Goal: Task Accomplishment & Management: Use online tool/utility

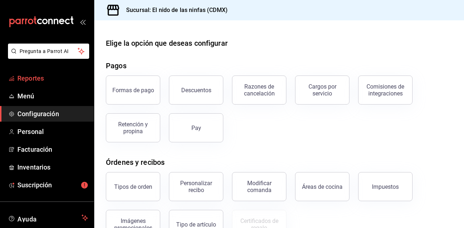
click at [38, 77] on span "Reportes" at bounding box center [52, 78] width 71 height 10
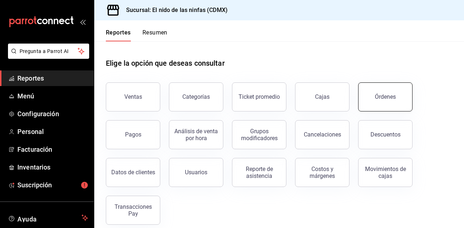
click at [381, 96] on div "Órdenes" at bounding box center [385, 96] width 21 height 7
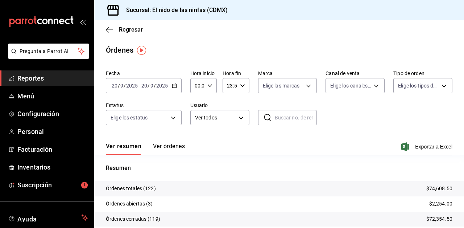
click at [34, 78] on span "Reportes" at bounding box center [52, 78] width 71 height 10
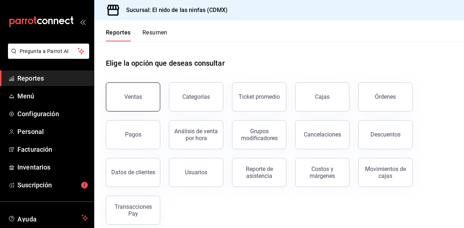
click at [139, 94] on div "Ventas" at bounding box center [133, 96] width 18 height 7
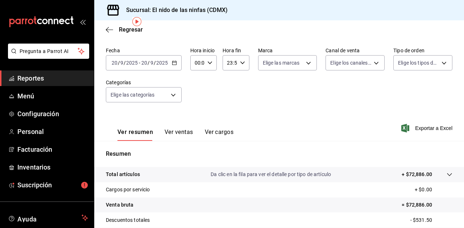
scroll to position [26, 0]
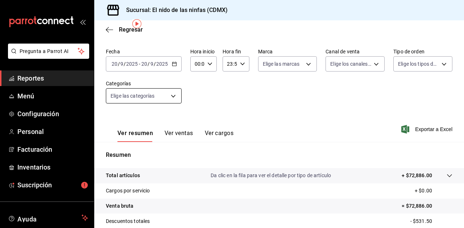
click at [174, 95] on body "Pregunta a Parrot AI Reportes Menú Configuración Personal Facturación Inventari…" at bounding box center [232, 114] width 464 height 228
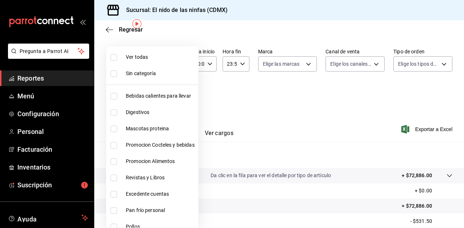
click at [174, 95] on span "Bebidas calientes para llevar" at bounding box center [161, 96] width 70 height 8
type input "5c205893-a101-45fe-a5e9-0d3a7003fba1"
checkbox input "true"
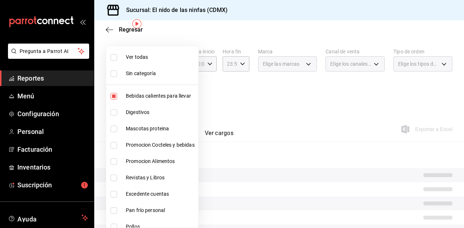
click at [241, 97] on div at bounding box center [232, 114] width 464 height 228
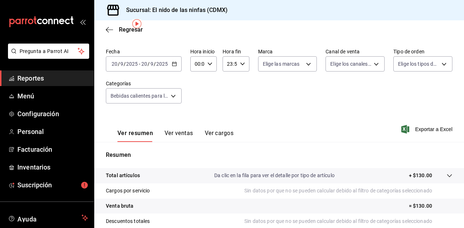
click at [178, 132] on button "Ver ventas" at bounding box center [179, 136] width 29 height 12
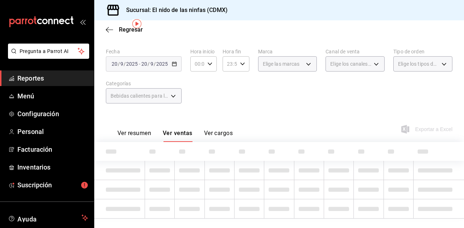
scroll to position [26, 0]
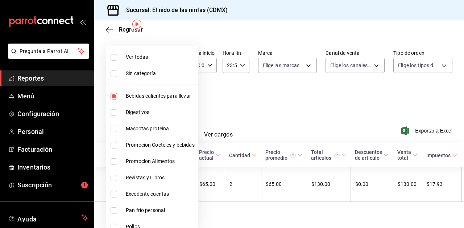
click at [171, 95] on body "Pregunta a Parrot AI Reportes Menú Configuración Personal Facturación Inventari…" at bounding box center [232, 114] width 464 height 228
click at [114, 95] on input "checkbox" at bounding box center [114, 96] width 7 height 7
checkbox input "false"
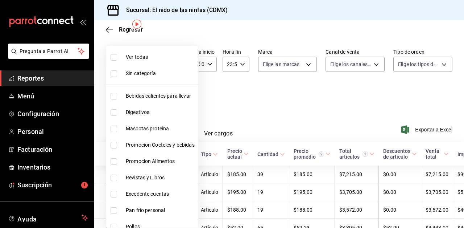
click at [241, 96] on div at bounding box center [232, 114] width 464 height 228
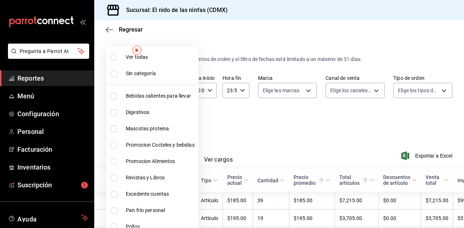
click at [172, 121] on body "Pregunta a Parrot AI Reportes Menú Configuración Personal Facturación Inventari…" at bounding box center [232, 114] width 464 height 228
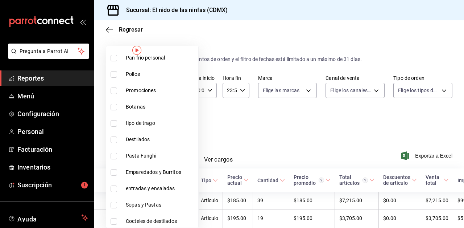
scroll to position [155, 0]
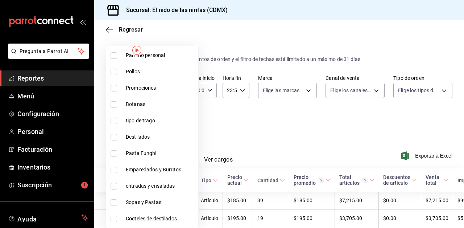
click at [174, 171] on span "Emparedados y Burritos" at bounding box center [161, 170] width 70 height 8
type input "9be94b97-29b6-4999-befc-a53088b654b4"
checkbox input "true"
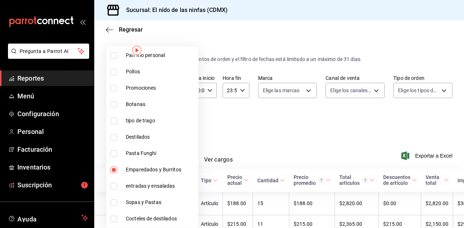
click at [257, 131] on div at bounding box center [232, 114] width 464 height 228
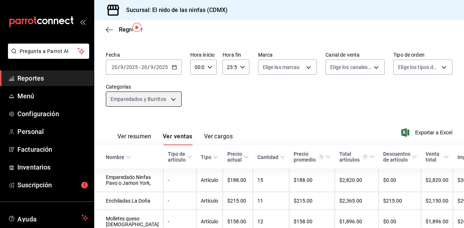
scroll to position [22, 0]
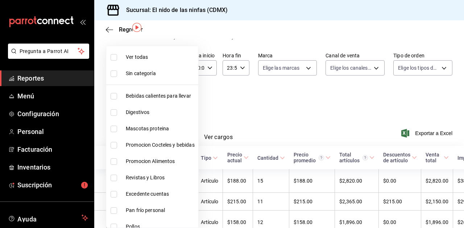
click at [172, 99] on body "Pregunta a Parrot AI Reportes Menú Configuración Personal Facturación Inventari…" at bounding box center [232, 114] width 464 height 228
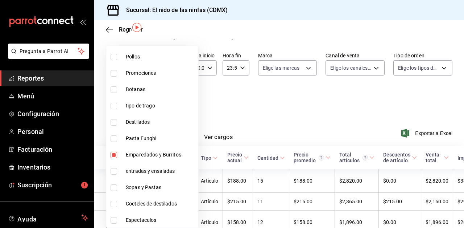
scroll to position [172, 0]
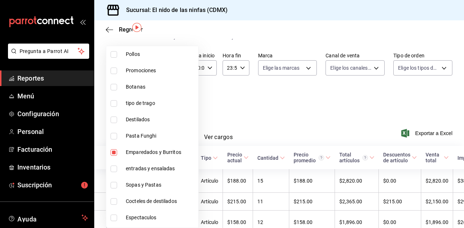
click at [257, 106] on div at bounding box center [232, 114] width 464 height 228
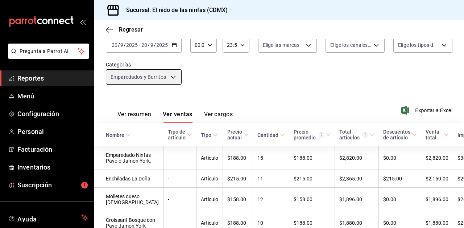
scroll to position [35, 0]
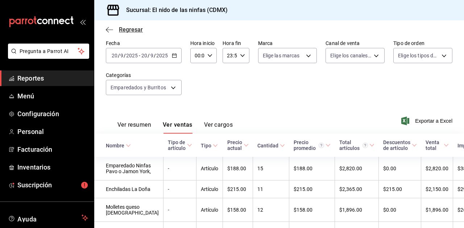
click at [107, 29] on icon "button" at bounding box center [107, 29] width 3 height 5
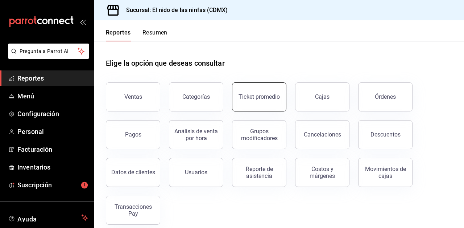
click at [254, 95] on div "Ticket promedio" at bounding box center [259, 96] width 41 height 7
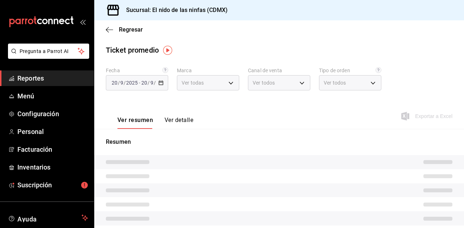
type input "d2e7f705-a92e-4b5a-9c7a-3f8867cbe88b"
type input "PARROT,UBER_EATS,RAPPI,DIDI_FOOD,ONLINE"
type input "f2dc2256-475c-4e90-b471-7b62495b47b0,228f8a9b-0e90-4006-8a7e-061bcf2f6a61,EXTER…"
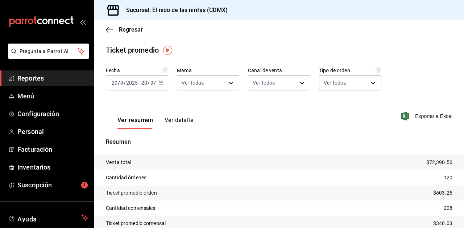
click at [178, 119] on button "Ver detalle" at bounding box center [179, 122] width 29 height 12
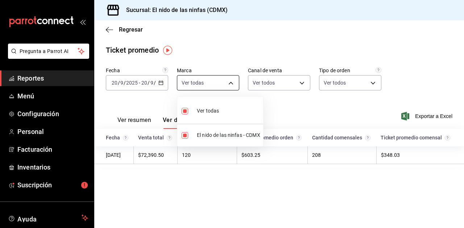
click at [227, 82] on body "Pregunta a Parrot AI Reportes Menú Configuración Personal Facturación Inventari…" at bounding box center [232, 114] width 464 height 228
click at [227, 82] on div at bounding box center [232, 114] width 464 height 228
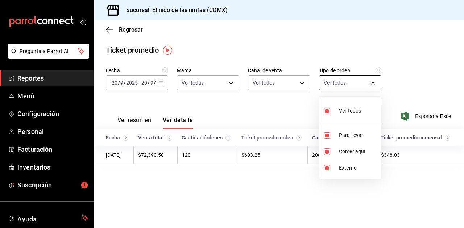
click at [372, 84] on body "Pregunta a Parrot AI Reportes Menú Configuración Personal Facturación Inventari…" at bounding box center [232, 114] width 464 height 228
click at [404, 92] on div at bounding box center [232, 114] width 464 height 228
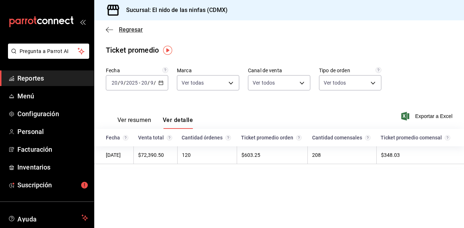
click at [108, 28] on icon "button" at bounding box center [109, 29] width 7 height 7
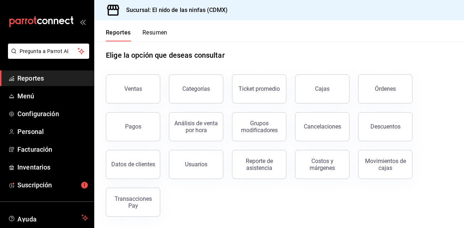
scroll to position [8, 0]
click at [203, 132] on button "Análisis de venta por hora" at bounding box center [196, 126] width 54 height 29
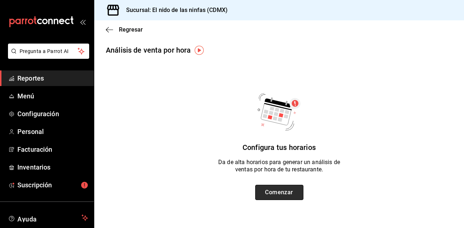
click at [275, 190] on button "Comenzar" at bounding box center [279, 192] width 48 height 15
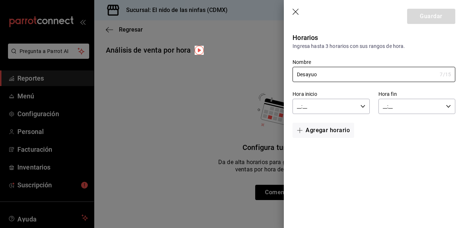
type input "Desayuo"
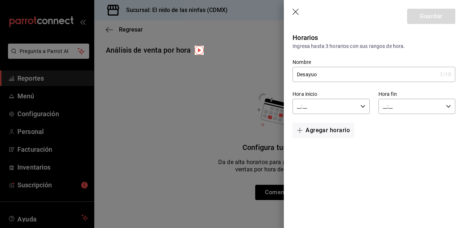
click at [363, 104] on icon "button" at bounding box center [363, 106] width 5 height 5
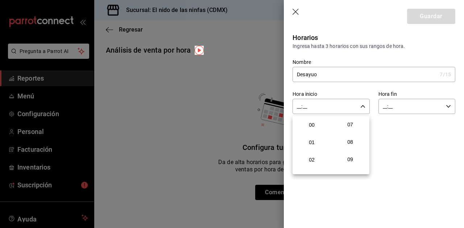
scroll to position [126, 0]
click at [351, 153] on span "09" at bounding box center [350, 156] width 27 height 6
click at [306, 153] on span "20" at bounding box center [312, 156] width 27 height 6
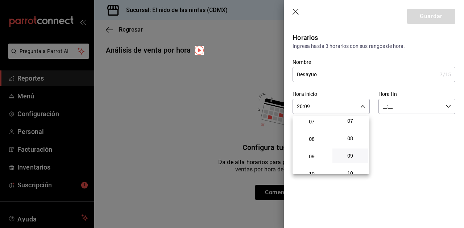
scroll to position [126, 0]
click at [306, 153] on span "09" at bounding box center [312, 156] width 27 height 6
click at [353, 147] on span "30" at bounding box center [350, 148] width 27 height 6
type input "09:30"
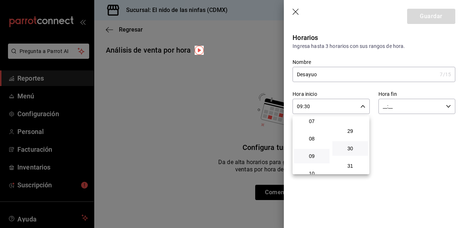
click at [448, 106] on div at bounding box center [232, 114] width 464 height 228
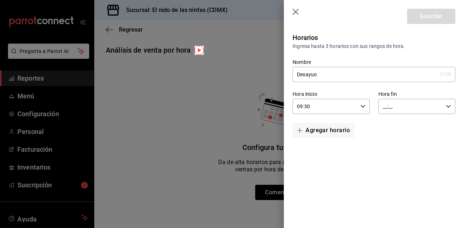
click at [448, 106] on \(Stroke\) "button" at bounding box center [449, 106] width 4 height 3
click at [397, 143] on button "13" at bounding box center [398, 147] width 36 height 15
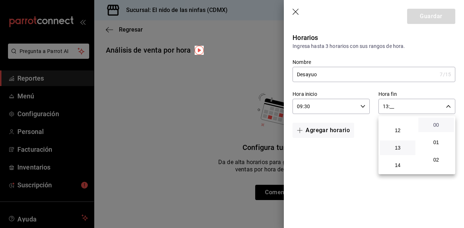
click at [438, 123] on span "00" at bounding box center [436, 125] width 27 height 6
click at [401, 131] on span "12" at bounding box center [398, 130] width 27 height 6
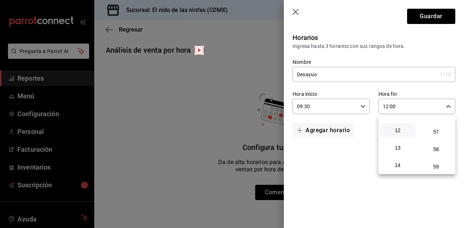
scroll to position [987, 0]
click at [435, 165] on span "59" at bounding box center [436, 166] width 27 height 6
type input "12:59"
click at [353, 176] on div at bounding box center [232, 114] width 464 height 228
click at [327, 128] on button "Agregar horario" at bounding box center [324, 130] width 62 height 15
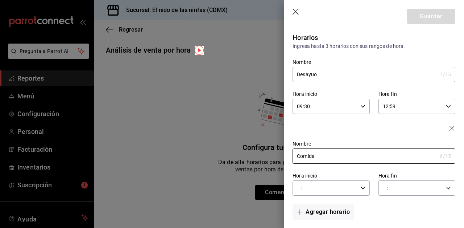
type input "Comida"
click at [363, 185] on icon "button" at bounding box center [363, 187] width 5 height 5
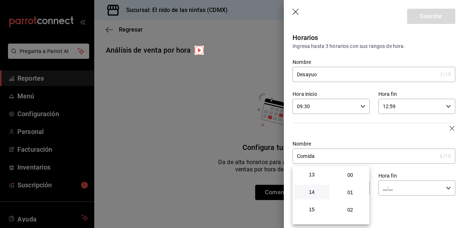
scroll to position [217, 0]
click at [315, 181] on span "13" at bounding box center [312, 184] width 27 height 6
click at [352, 174] on span "00" at bounding box center [350, 175] width 27 height 6
type input "13:00"
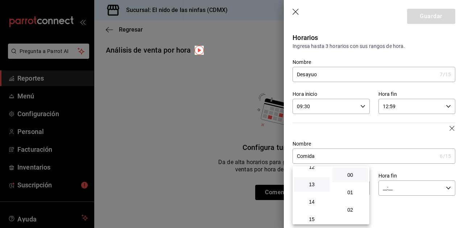
click at [390, 207] on div at bounding box center [232, 114] width 464 height 228
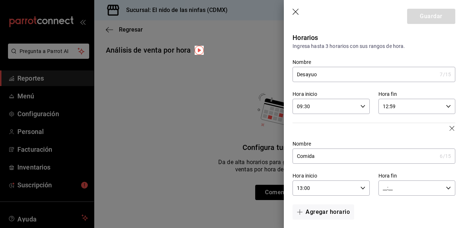
click at [399, 188] on input "__:__" at bounding box center [411, 188] width 65 height 15
click at [399, 188] on span "19" at bounding box center [398, 185] width 27 height 6
click at [436, 175] on span "00" at bounding box center [436, 175] width 27 height 6
type input "19:00"
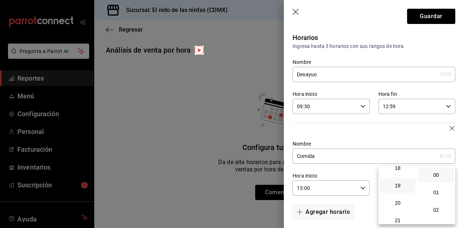
click at [411, 139] on div at bounding box center [232, 114] width 464 height 228
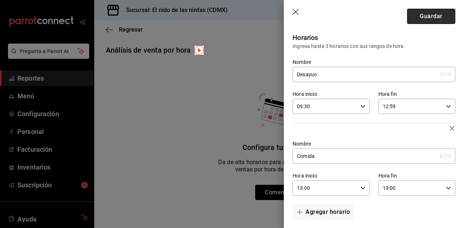
click at [428, 17] on button "Guardar" at bounding box center [431, 16] width 48 height 15
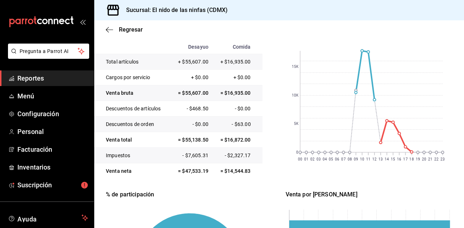
scroll to position [97, 0]
click at [110, 28] on icon "button" at bounding box center [109, 29] width 7 height 7
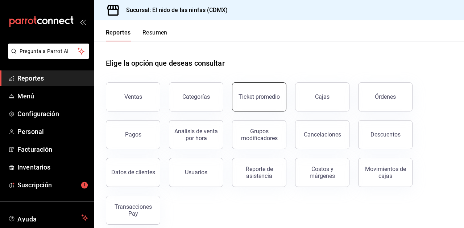
click at [260, 96] on div "Ticket promedio" at bounding box center [259, 96] width 41 height 7
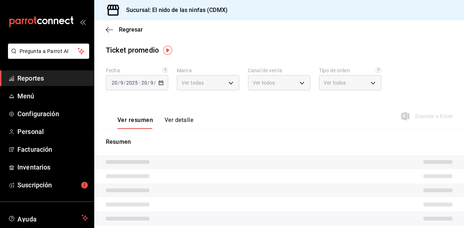
type input "d2e7f705-a92e-4b5a-9c7a-3f8867cbe88b"
type input "PARROT,UBER_EATS,RAPPI,DIDI_FOOD,ONLINE"
type input "f2dc2256-475c-4e90-b471-7b62495b47b0,228f8a9b-0e90-4006-8a7e-061bcf2f6a61,EXTER…"
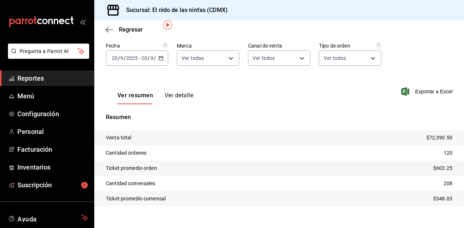
scroll to position [26, 0]
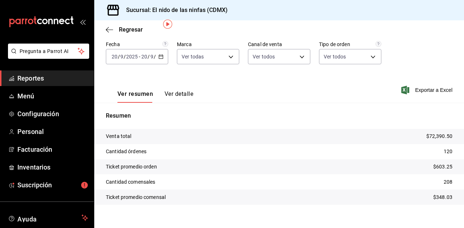
click at [177, 91] on button "Ver detalle" at bounding box center [179, 96] width 29 height 12
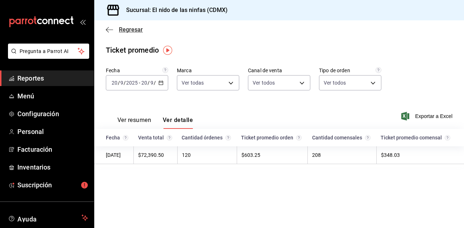
click at [109, 29] on icon "button" at bounding box center [109, 29] width 7 height 0
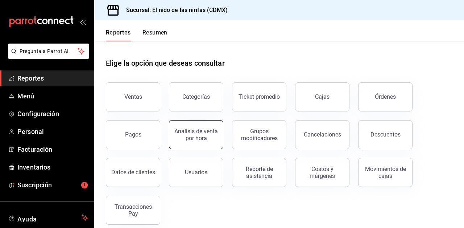
click at [200, 130] on div "Análisis de venta por hora" at bounding box center [196, 135] width 45 height 14
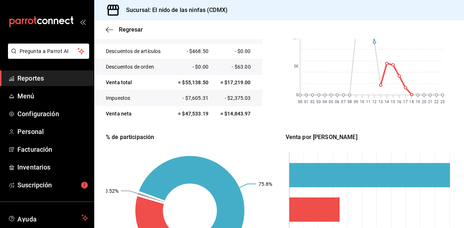
scroll to position [154, 0]
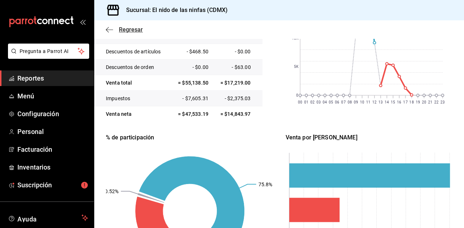
click at [107, 27] on icon "button" at bounding box center [109, 29] width 7 height 7
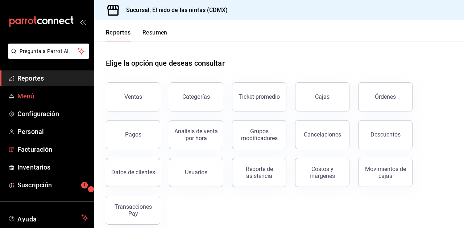
scroll to position [46, 0]
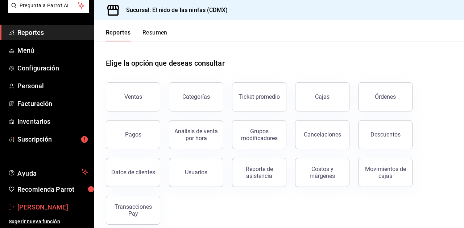
click at [46, 208] on span "[PERSON_NAME]" at bounding box center [52, 207] width 71 height 10
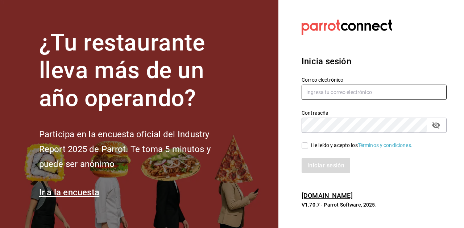
type input "[EMAIL_ADDRESS][DOMAIN_NAME]"
